Goal: Find specific page/section: Find specific page/section

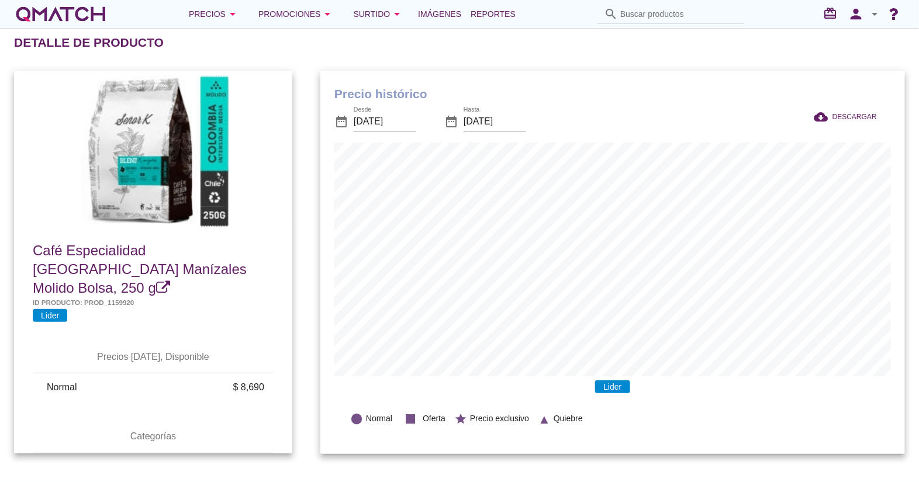
scroll to position [383, 584]
click at [677, 13] on input "Buscar productos" at bounding box center [678, 14] width 117 height 19
paste input "7804000002735"
type input "7804000002735"
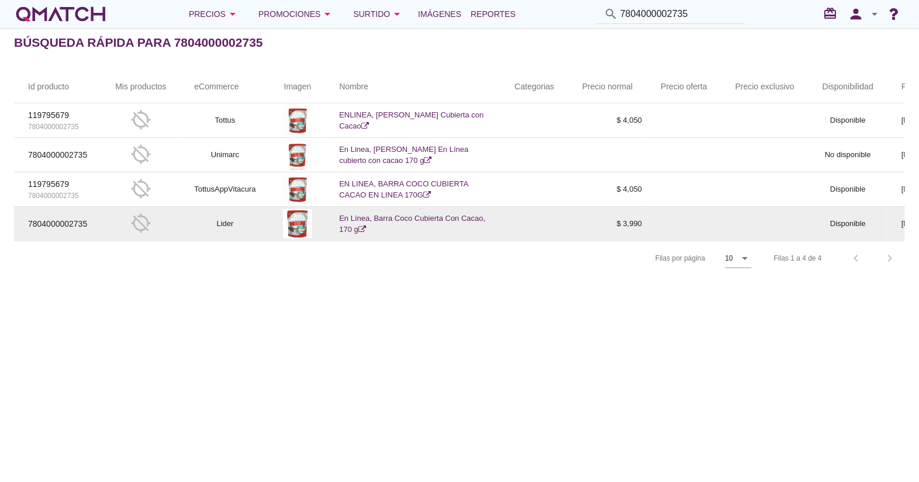
click at [412, 215] on link "En Línea, Barra Coco Cubierta Con Cacao, 170 g" at bounding box center [412, 224] width 146 height 20
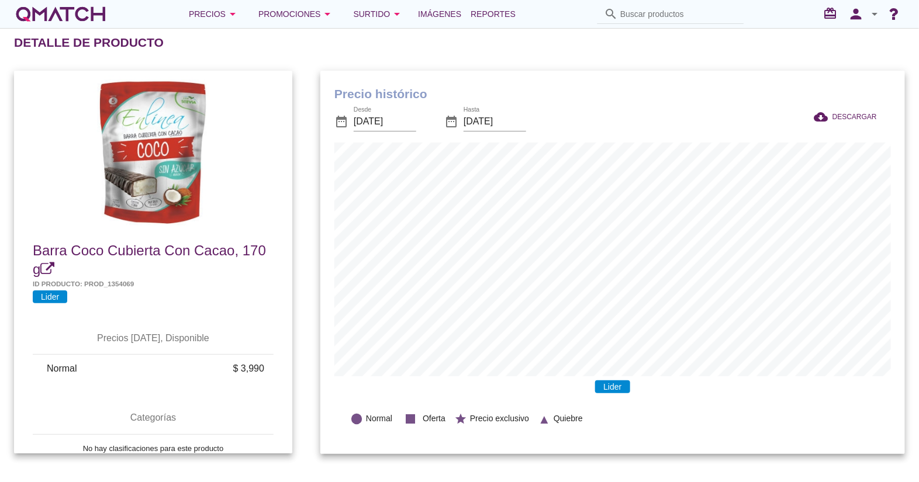
scroll to position [383, 584]
click at [798, 39] on div "Detalle de producto" at bounding box center [466, 43] width 905 height 28
click at [641, 16] on input "Buscar productos" at bounding box center [673, 14] width 117 height 19
paste input "7804000002605"
type input "7804000002605"
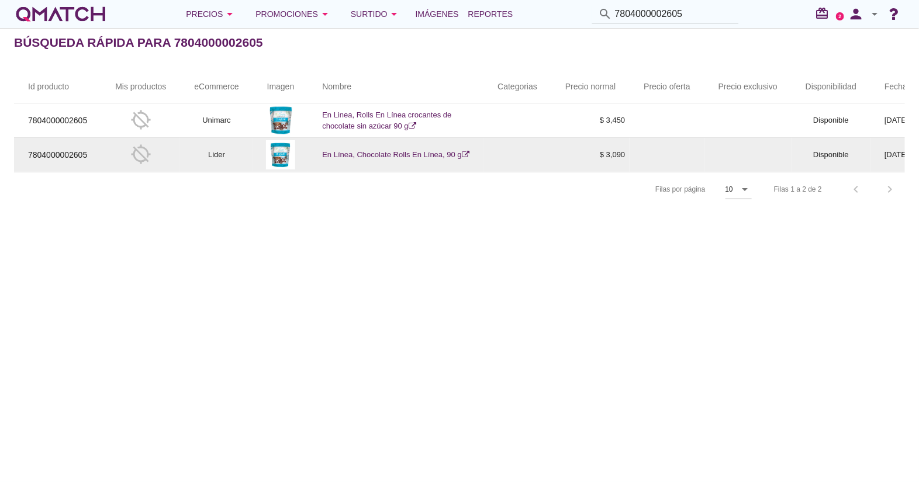
click at [342, 151] on link "En Línea, Chocolate Rolls En Línea, 90 g" at bounding box center [395, 154] width 147 height 9
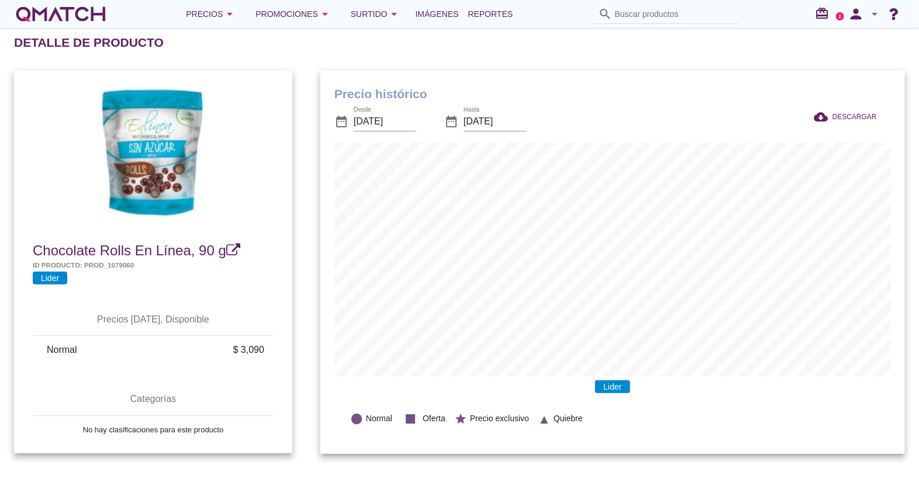
scroll to position [383, 584]
click at [631, 16] on input "Buscar productos" at bounding box center [673, 14] width 117 height 19
paste input "7804000002650"
type input "7804000002650"
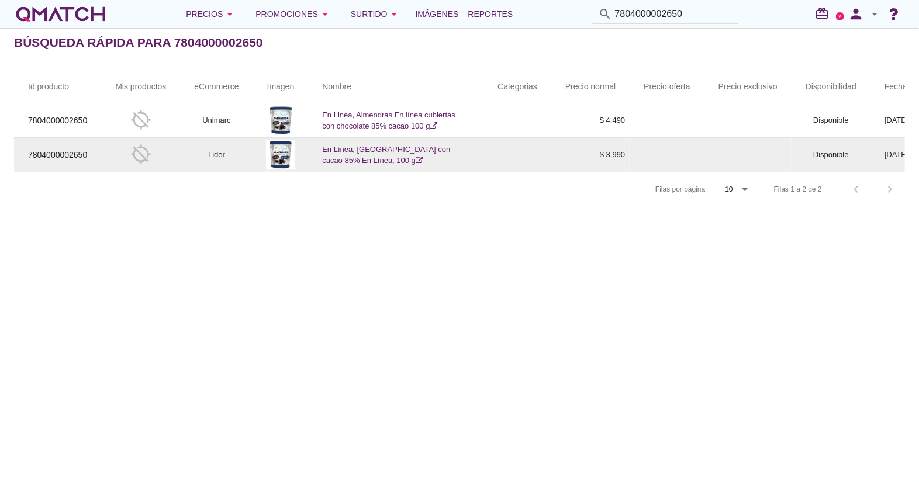
click at [359, 151] on link "En Línea, Almendras con cacao 85% En Línea, 100 g" at bounding box center [386, 155] width 128 height 20
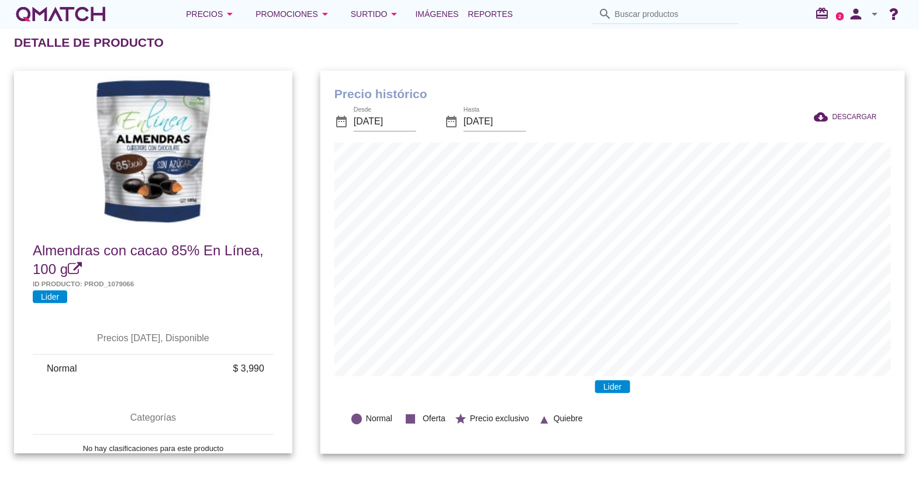
scroll to position [383, 584]
